Goal: Check status: Check status

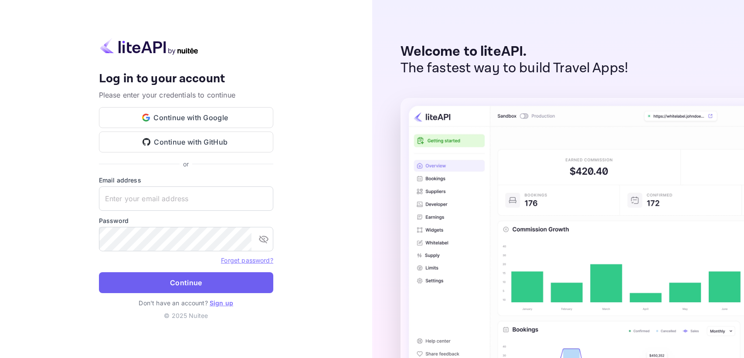
type input "[EMAIL_ADDRESS][DOMAIN_NAME]"
click at [223, 283] on button "Continue" at bounding box center [186, 282] width 174 height 21
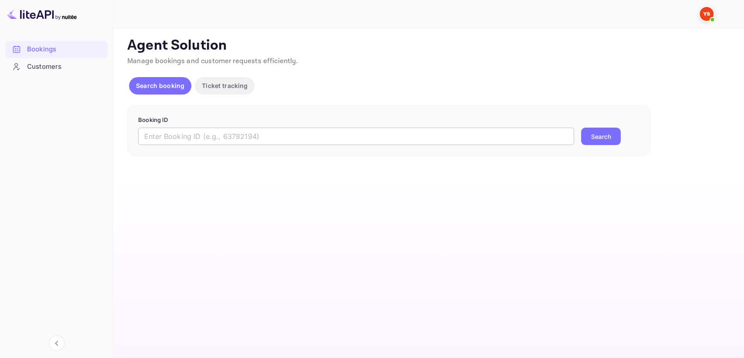
click at [308, 138] on input "text" at bounding box center [356, 136] width 436 height 17
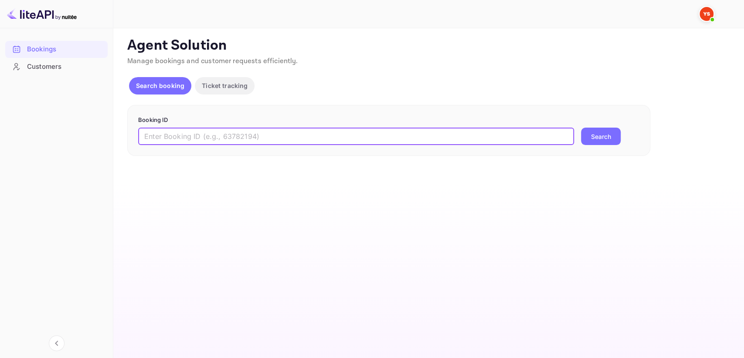
paste input "9882726"
type input "9882726"
click at [590, 136] on button "Search" at bounding box center [601, 136] width 40 height 17
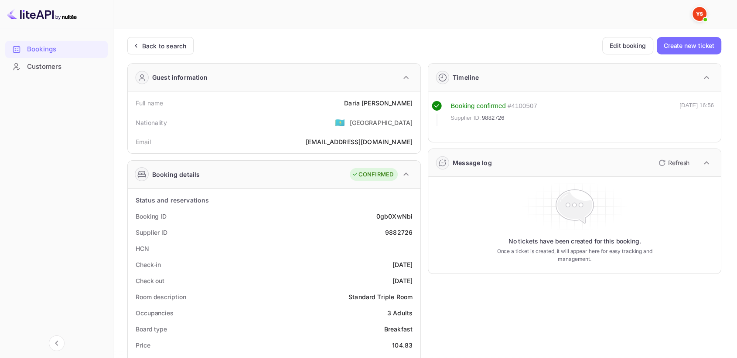
click at [388, 229] on div "9882726" at bounding box center [398, 232] width 27 height 9
copy div "9882726"
drag, startPoint x: 357, startPoint y: 100, endPoint x: 414, endPoint y: 95, distance: 57.4
click at [414, 95] on div "Full name [PERSON_NAME]" at bounding box center [274, 103] width 286 height 16
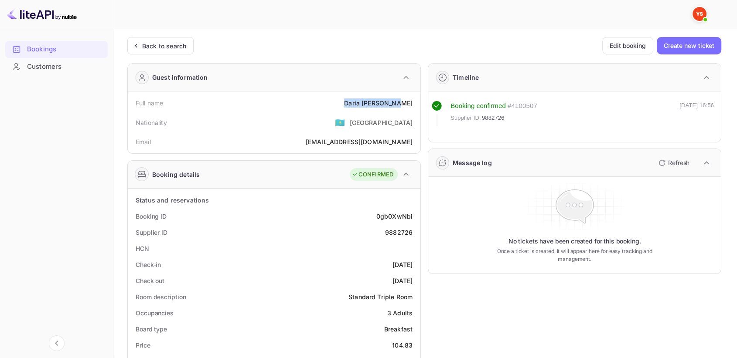
copy div "[PERSON_NAME]"
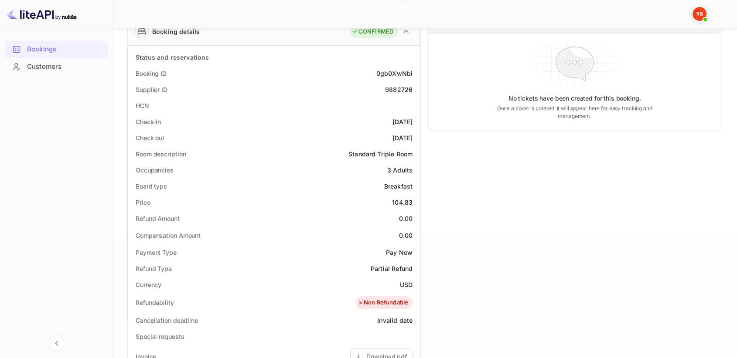
scroll to position [145, 0]
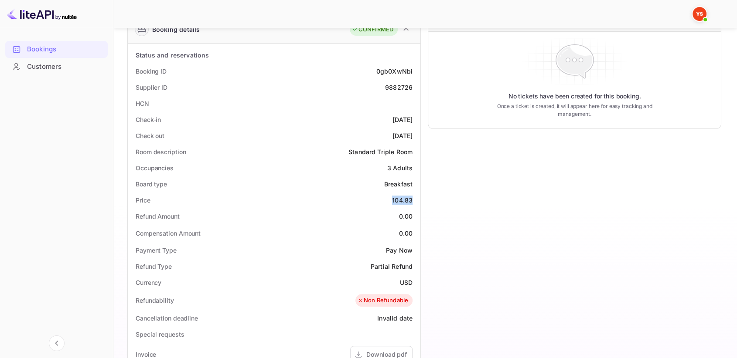
drag, startPoint x: 392, startPoint y: 201, endPoint x: 416, endPoint y: 200, distance: 24.0
click at [416, 200] on div "Price 104.83" at bounding box center [274, 200] width 286 height 16
copy div "104.83"
